Goal: Task Accomplishment & Management: Manage account settings

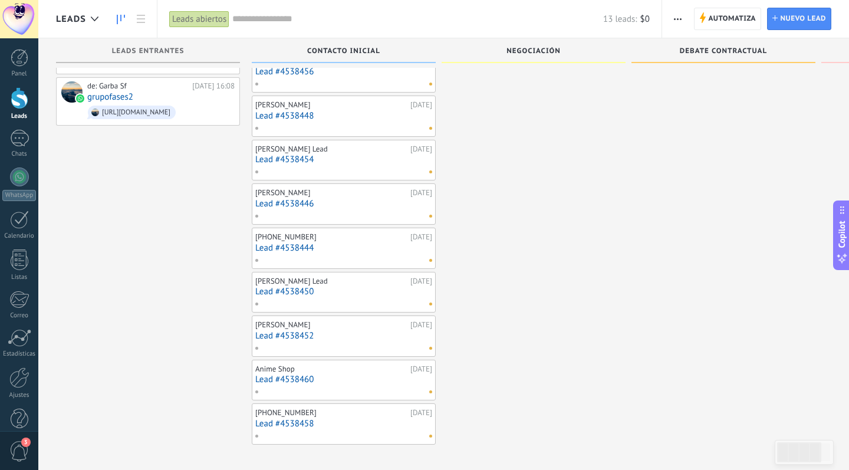
scroll to position [6, 0]
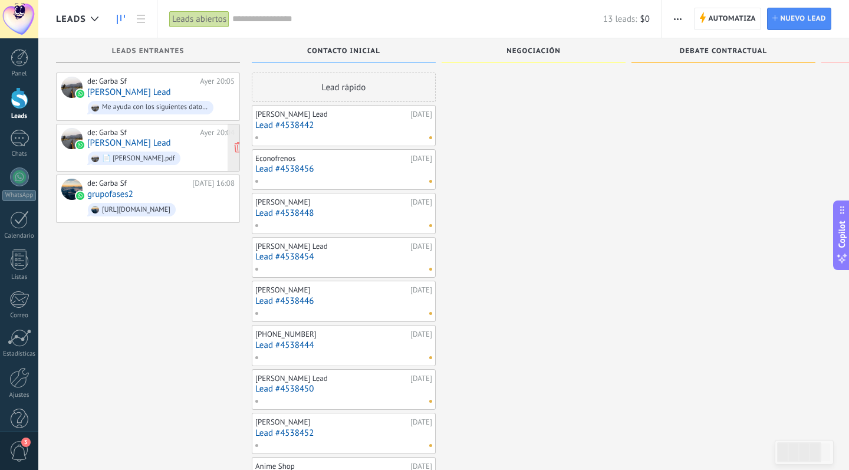
click at [99, 138] on link "[PERSON_NAME] Lead" at bounding box center [129, 143] width 84 height 10
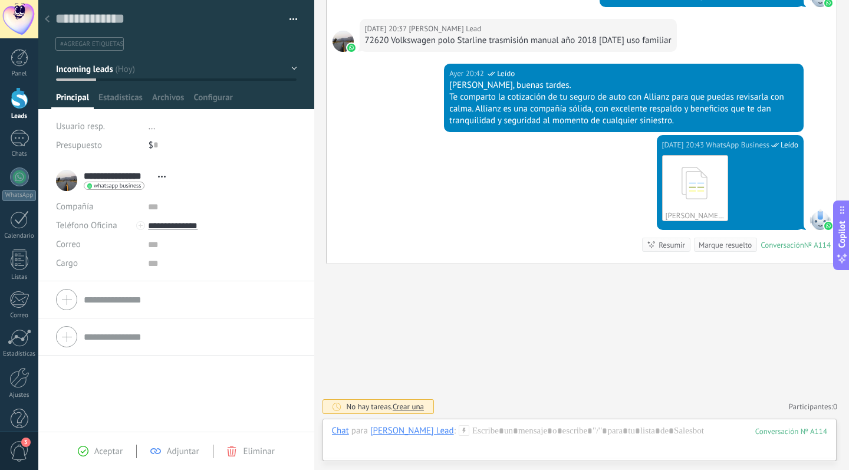
scroll to position [462, 0]
click at [17, 103] on div at bounding box center [20, 98] width 18 height 22
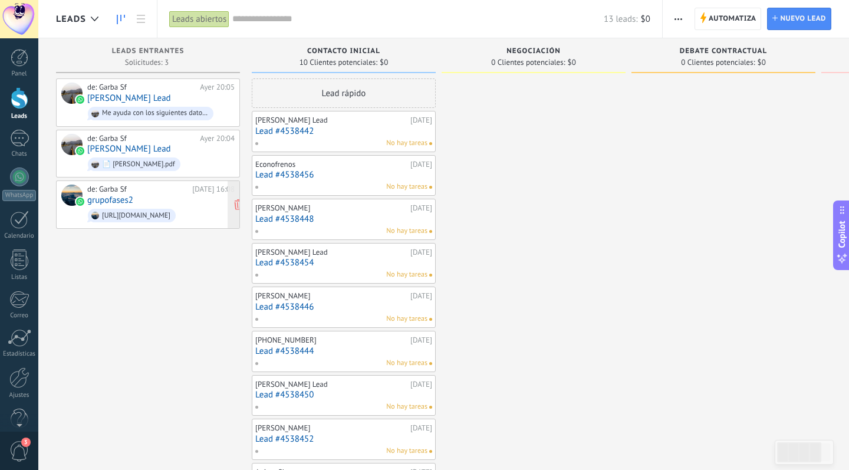
click at [98, 186] on div "de: Garba Sf" at bounding box center [137, 189] width 101 height 9
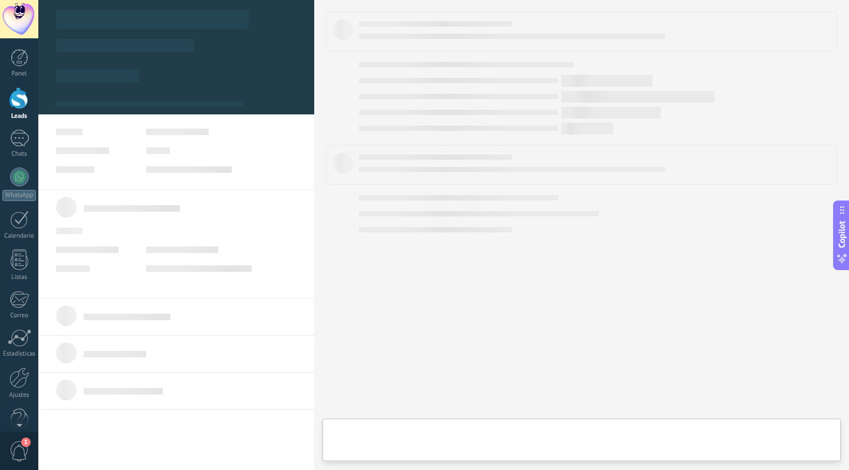
type textarea "**********"
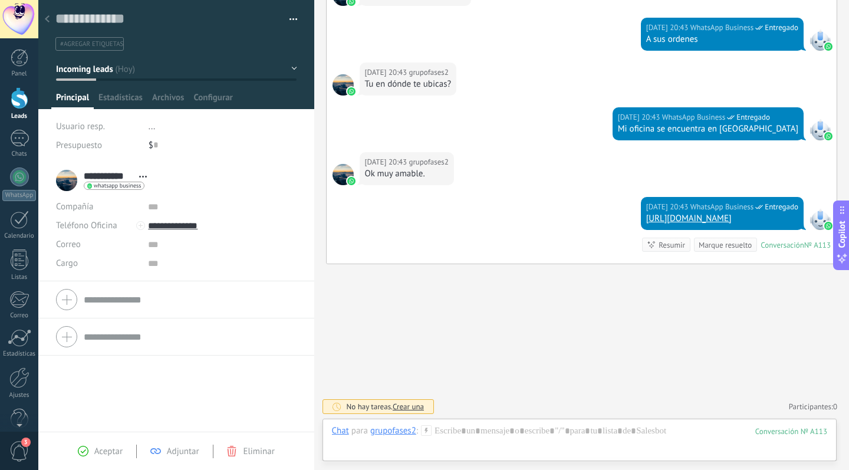
scroll to position [940, 0]
click at [21, 114] on div "Leads" at bounding box center [19, 117] width 34 height 8
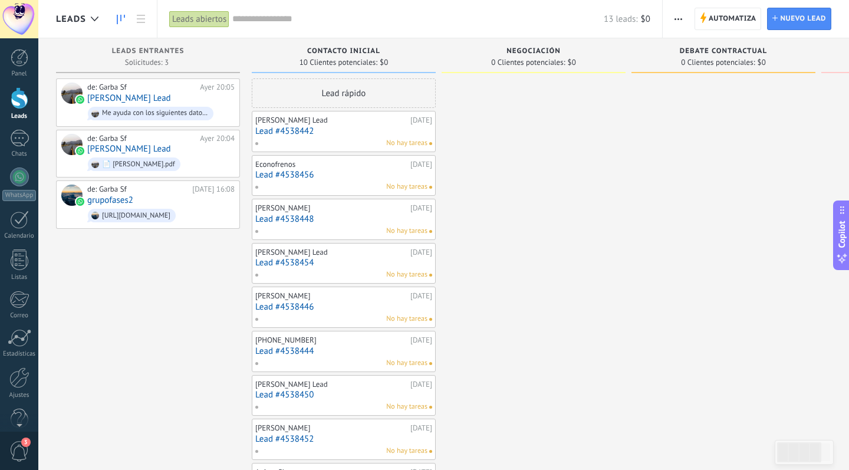
click at [147, 308] on div "de: Garba Sf [DATE] 20:05 [PERSON_NAME] Lead Me ayuda con los siguientes datos …" at bounding box center [148, 312] width 184 height 469
